Goal: Task Accomplishment & Management: Use online tool/utility

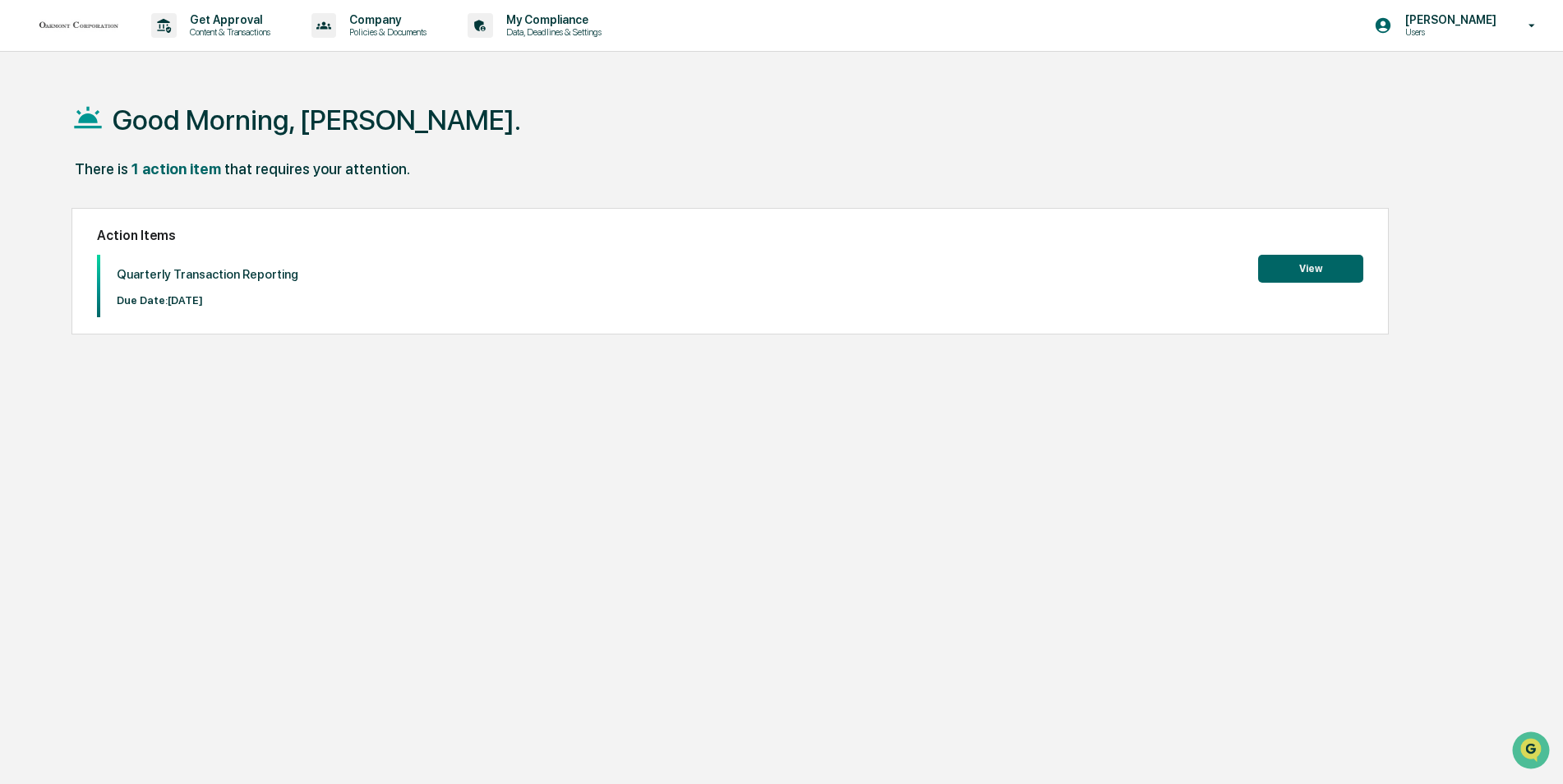
click at [1317, 265] on button "View" at bounding box center [1311, 269] width 105 height 28
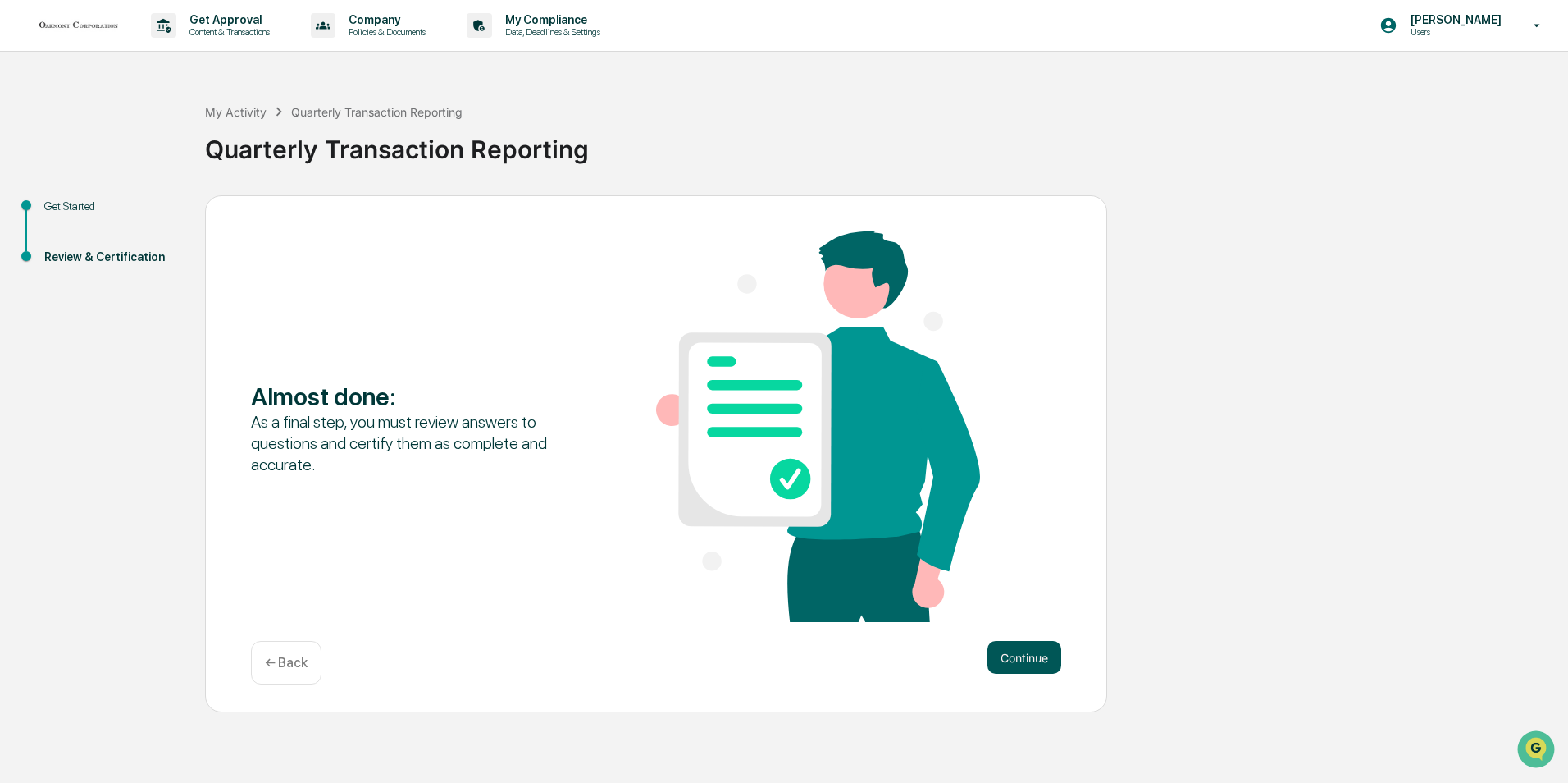
click at [1044, 658] on button "Continue" at bounding box center [1025, 657] width 74 height 33
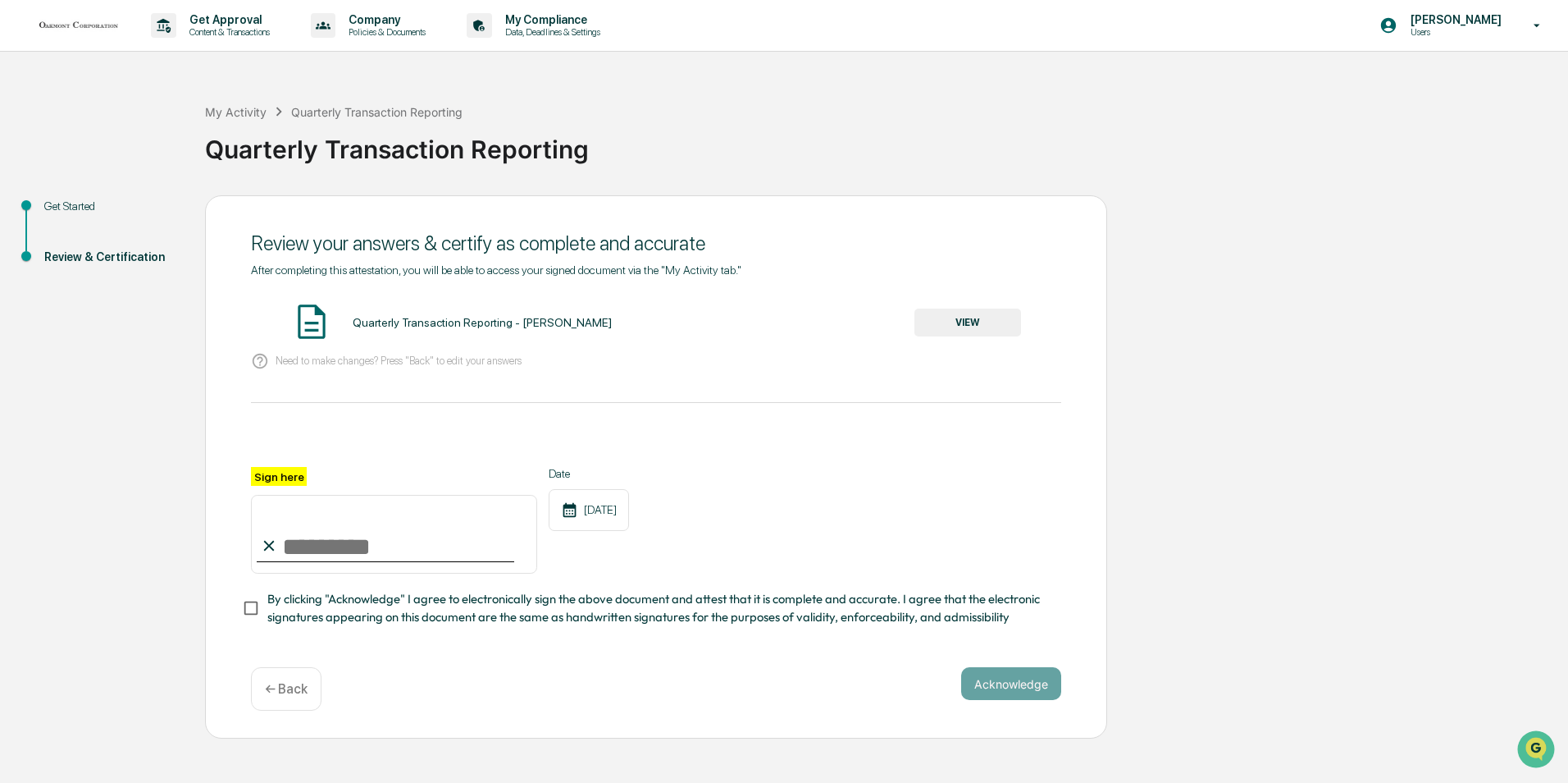
click at [957, 319] on button "VIEW" at bounding box center [968, 322] width 107 height 28
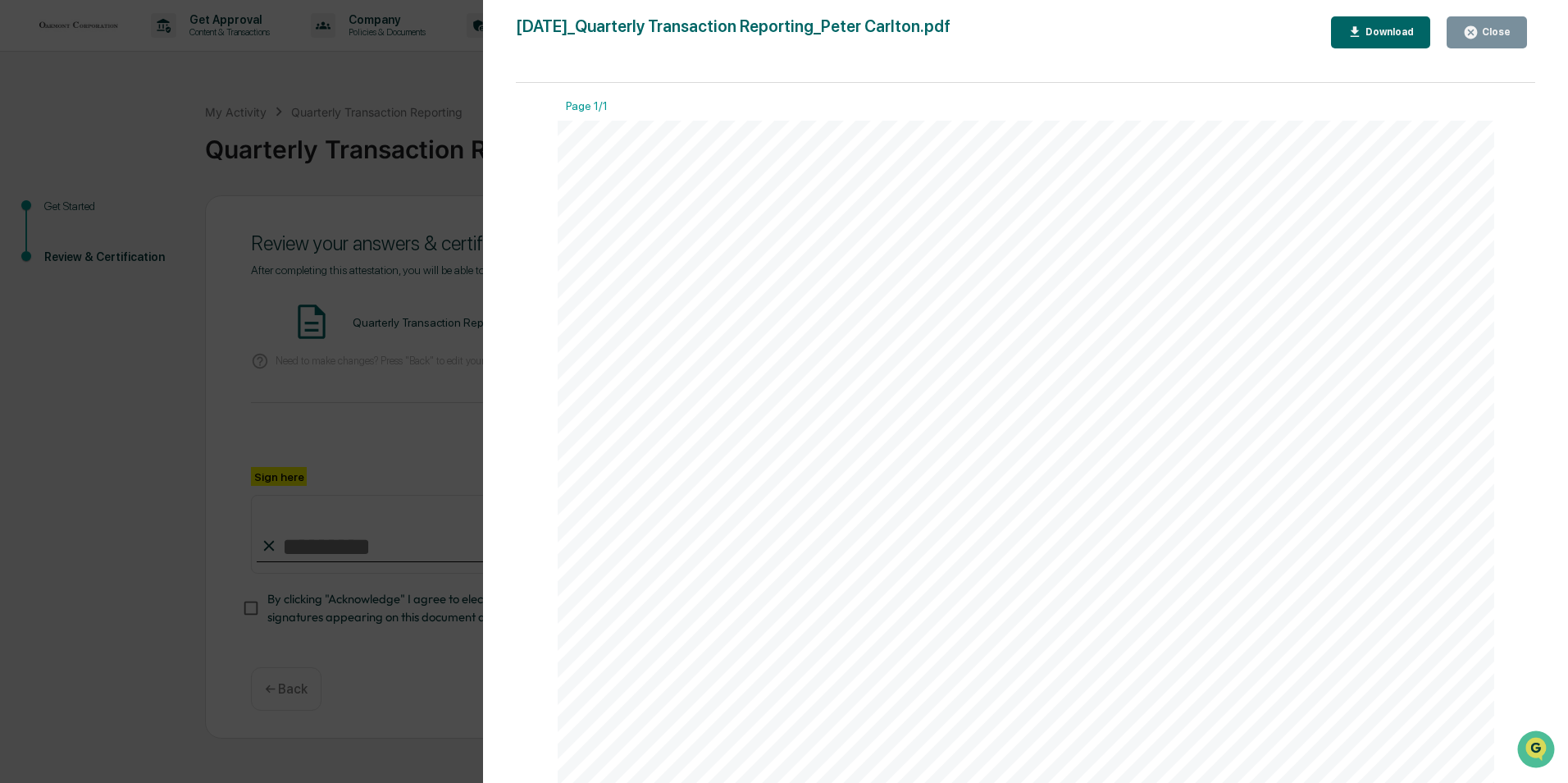
click at [413, 82] on div "Version History [DATE] 04:12 PM [PERSON_NAME] [DATE]_Quarterly Transaction Repo…" at bounding box center [784, 391] width 1568 height 783
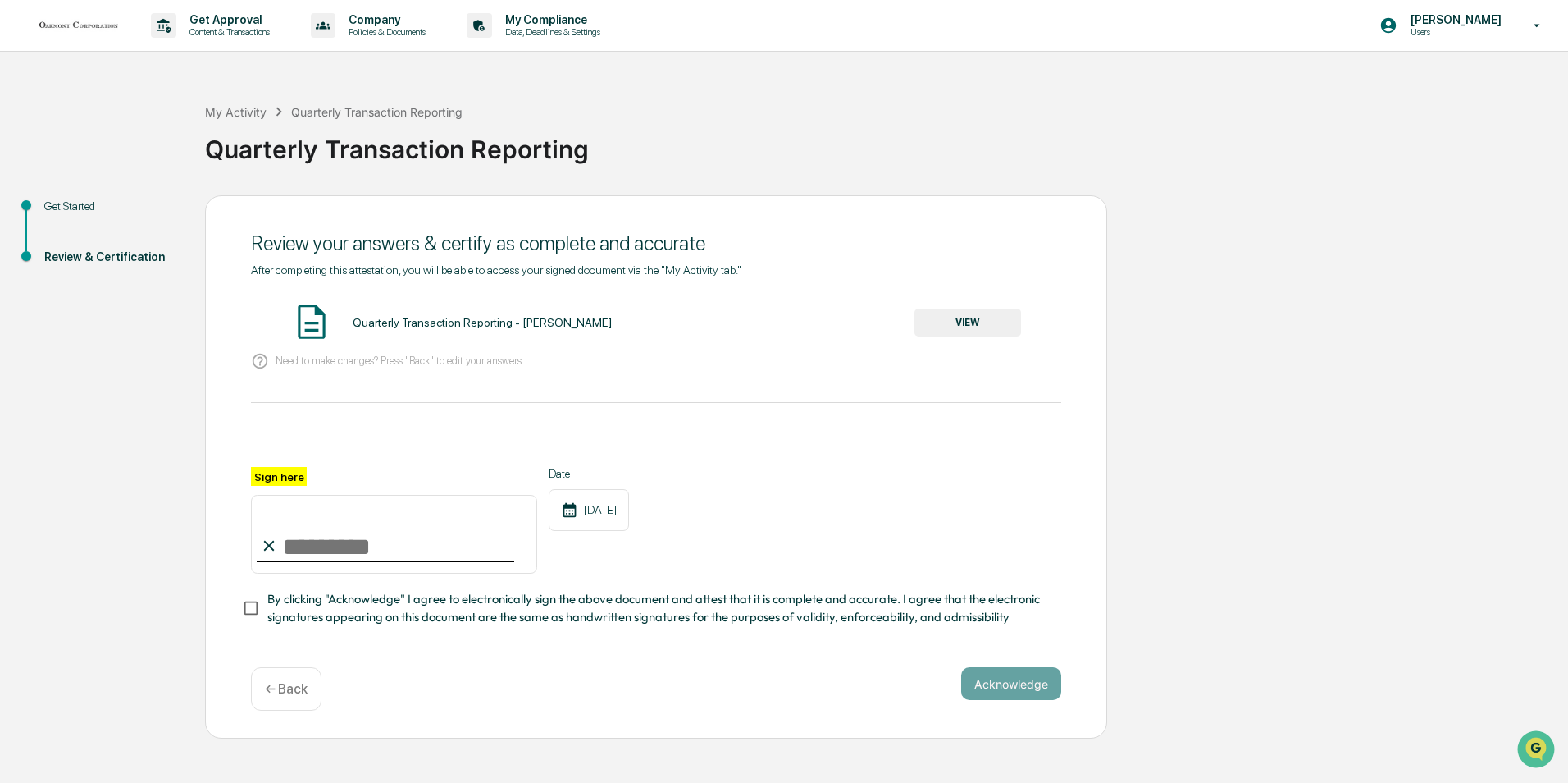
drag, startPoint x: 283, startPoint y: 545, endPoint x: 303, endPoint y: 547, distance: 20.1
click at [283, 545] on input "Sign here" at bounding box center [394, 534] width 286 height 79
click at [385, 447] on div at bounding box center [656, 447] width 811 height 40
click at [291, 551] on input "Sign here" at bounding box center [394, 534] width 286 height 79
type input "**********"
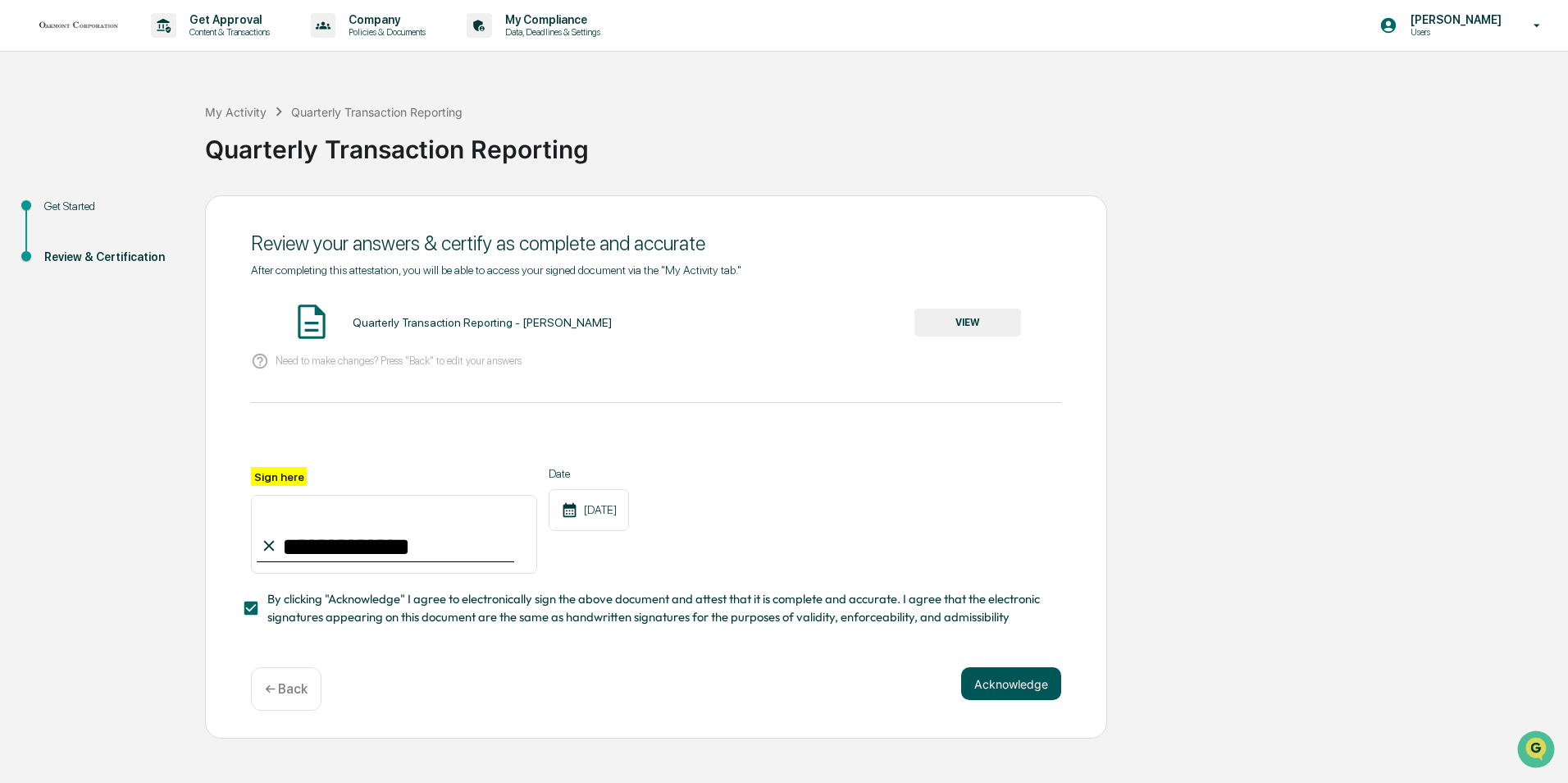
click at [1016, 686] on button "Acknowledge" at bounding box center [1011, 684] width 100 height 33
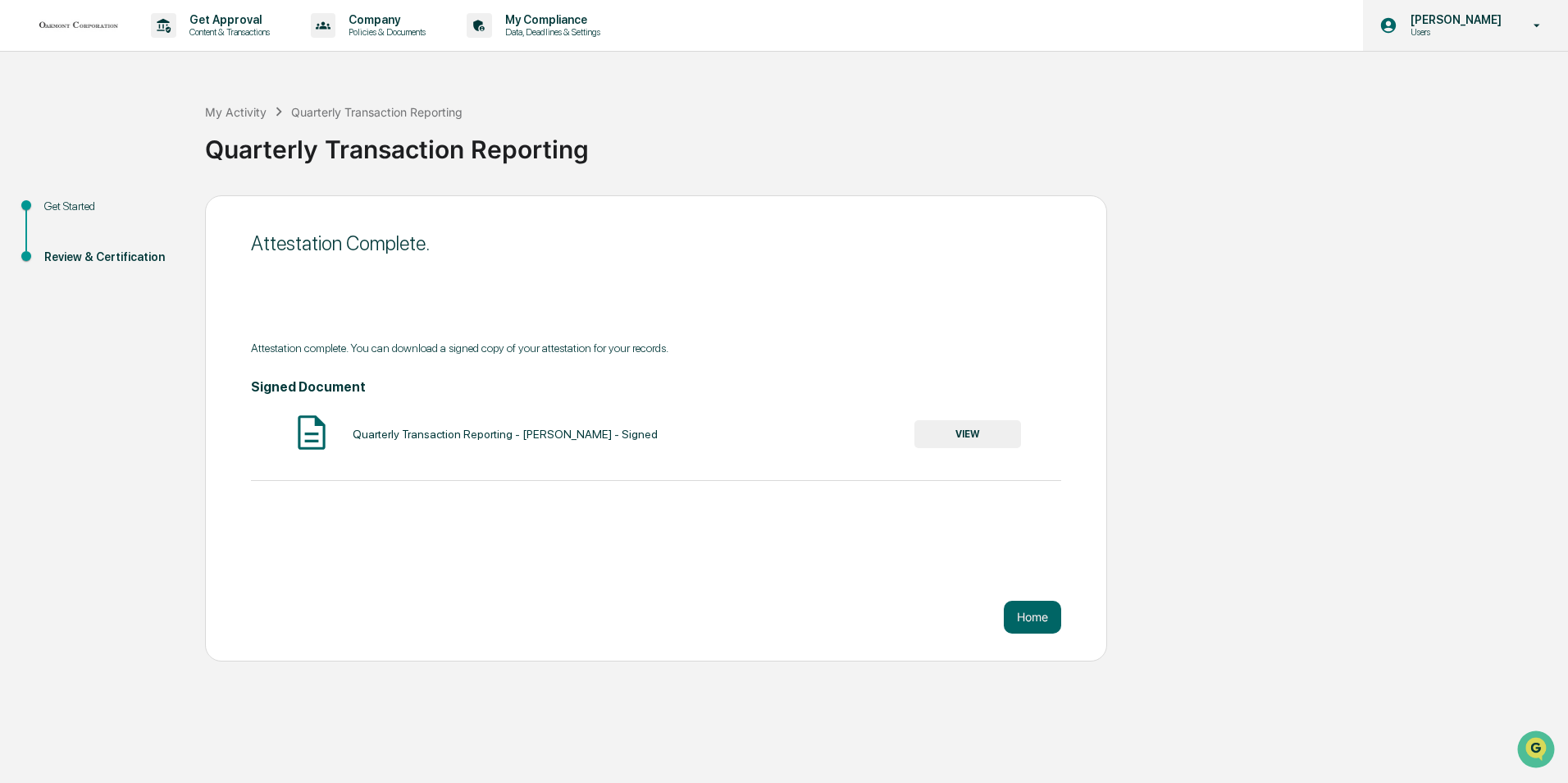
click at [1534, 21] on icon at bounding box center [1537, 25] width 29 height 15
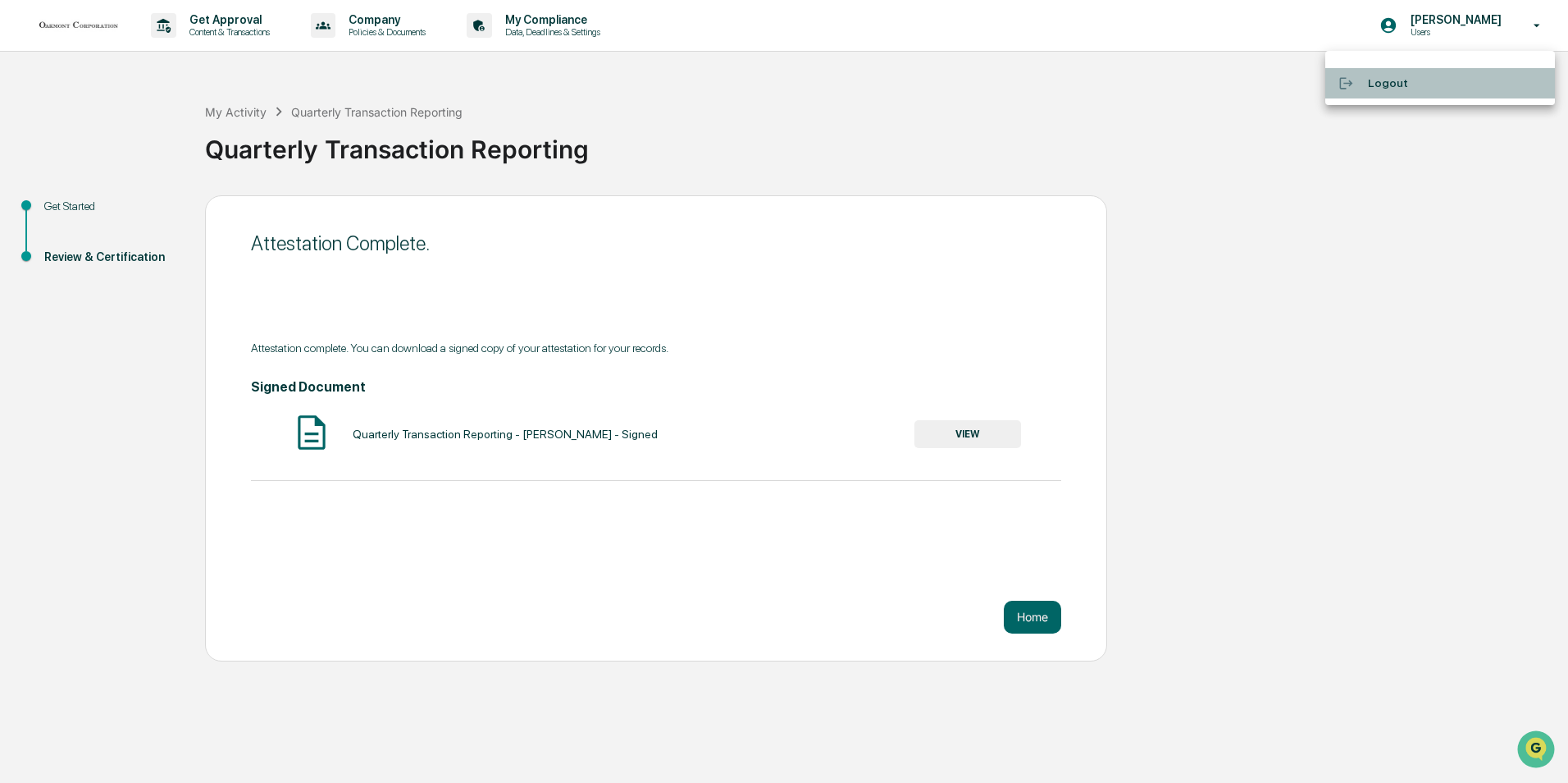
click at [1386, 77] on li "Logout" at bounding box center [1440, 83] width 229 height 31
